Goal: Transaction & Acquisition: Purchase product/service

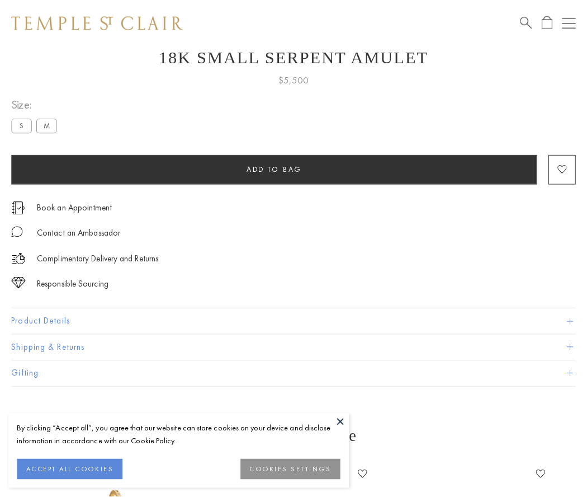
scroll to position [40, 0]
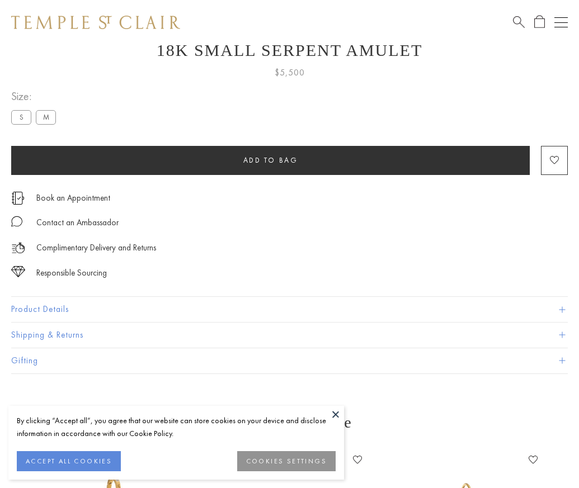
click at [270, 160] on span "Add to bag" at bounding box center [270, 160] width 55 height 10
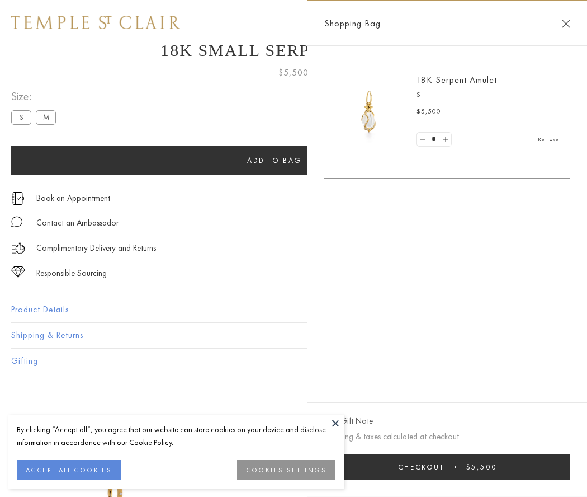
click at [447, 466] on button "Checkout $5,500" at bounding box center [447, 466] width 246 height 26
